Goal: Transaction & Acquisition: Purchase product/service

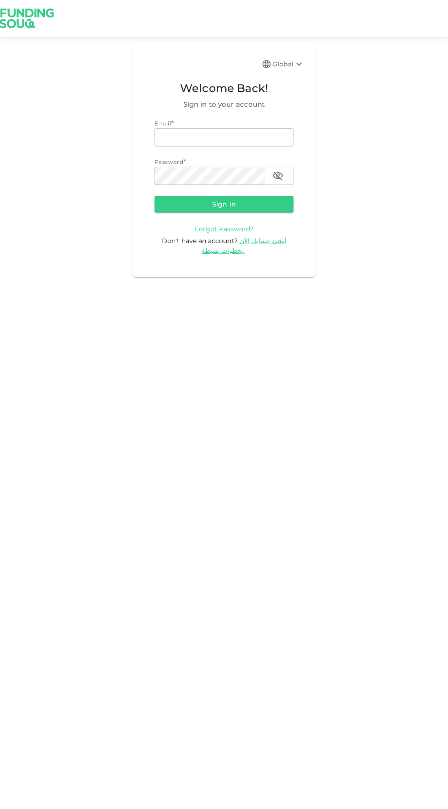
type input "[EMAIL_ADDRESS][DOMAIN_NAME]"
click at [155, 196] on button "Sign in" at bounding box center [224, 204] width 139 height 16
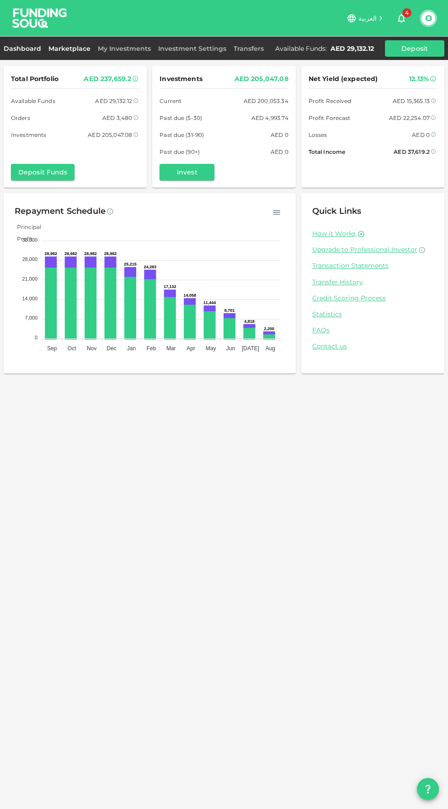
click at [74, 47] on link "Marketplace" at bounding box center [69, 48] width 49 height 8
